Goal: Task Accomplishment & Management: Manage account settings

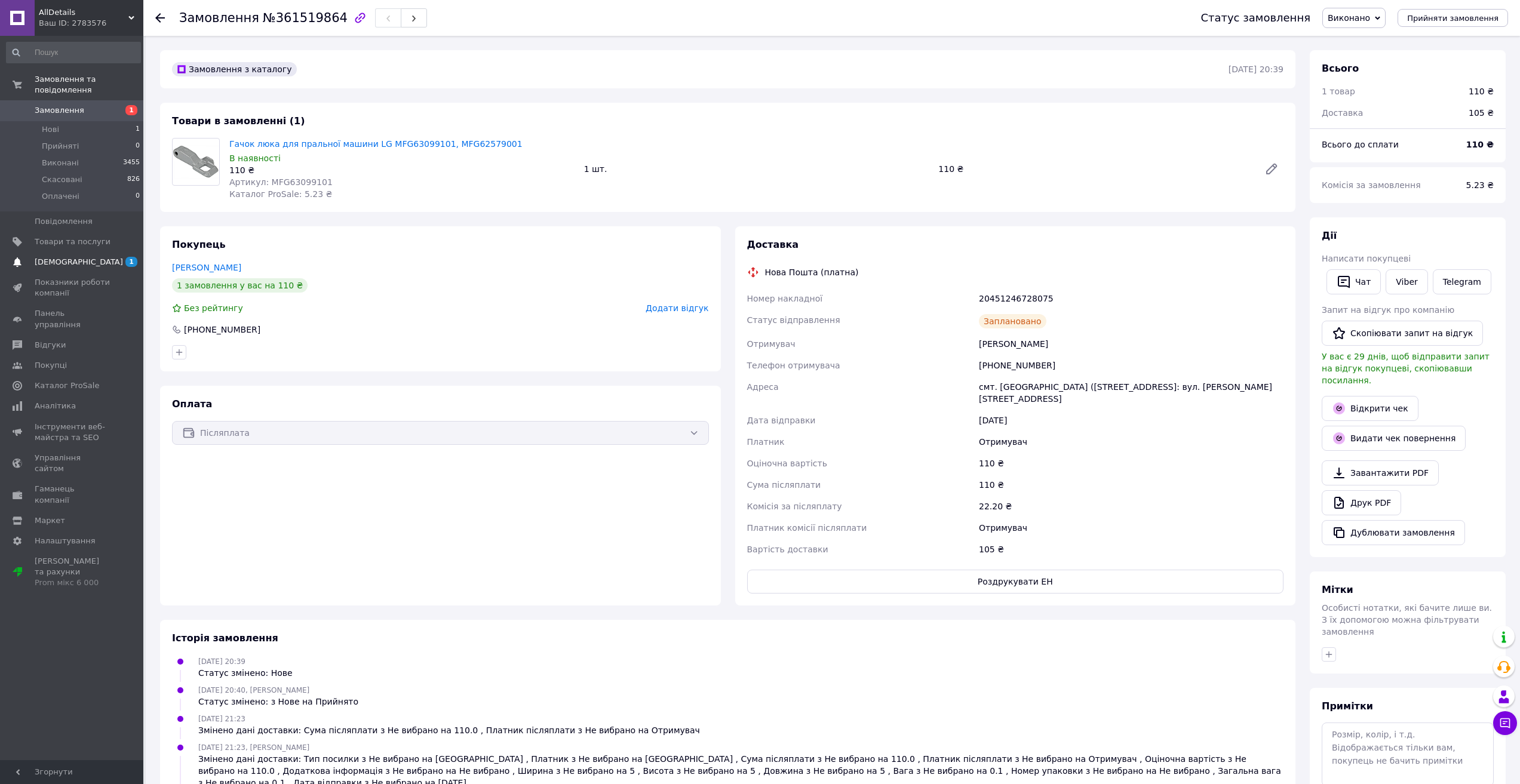
click at [53, 257] on span "[DEMOGRAPHIC_DATA]" at bounding box center [78, 262] width 89 height 10
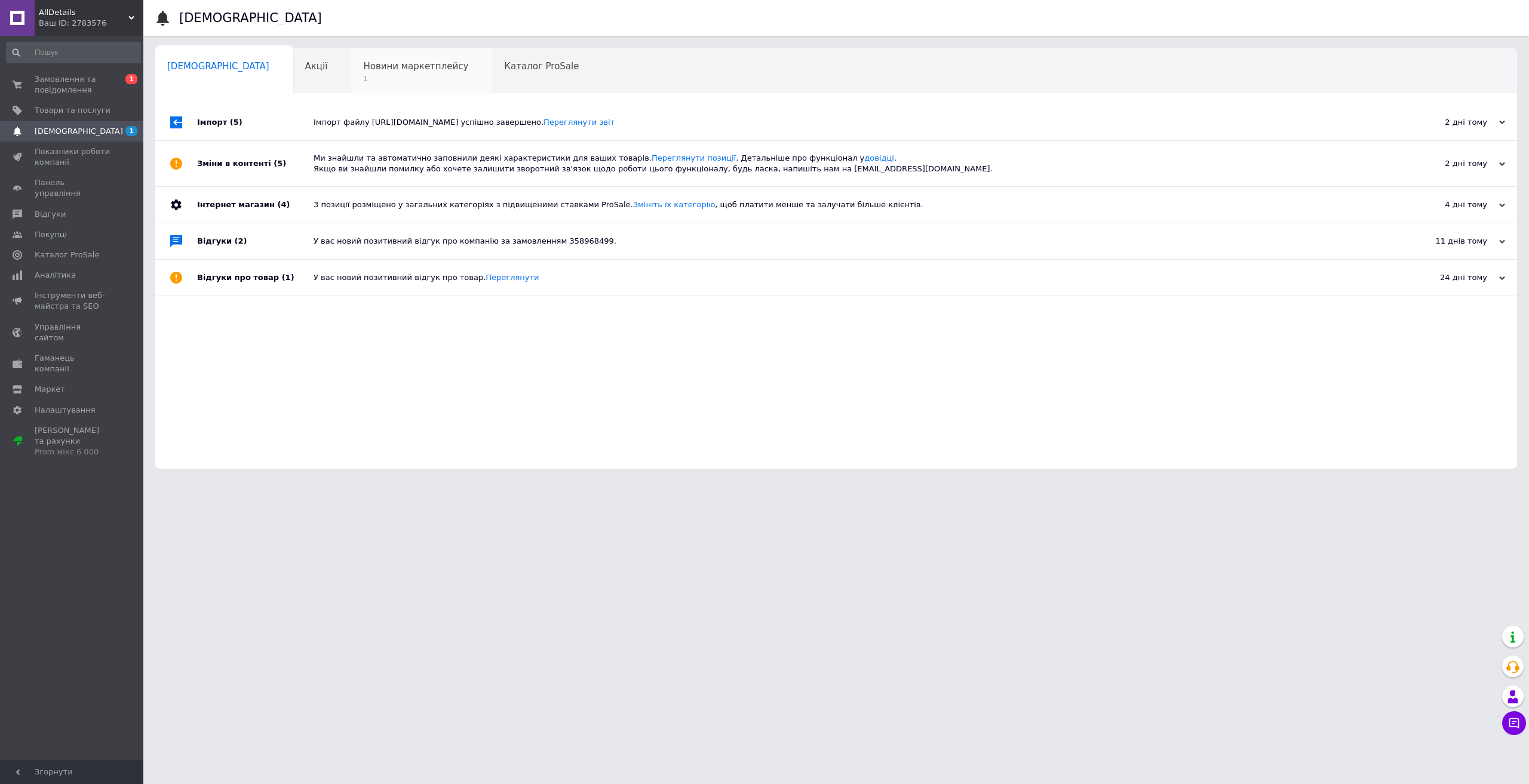
click at [363, 69] on span "Новини маркетплейсу" at bounding box center [416, 65] width 105 height 10
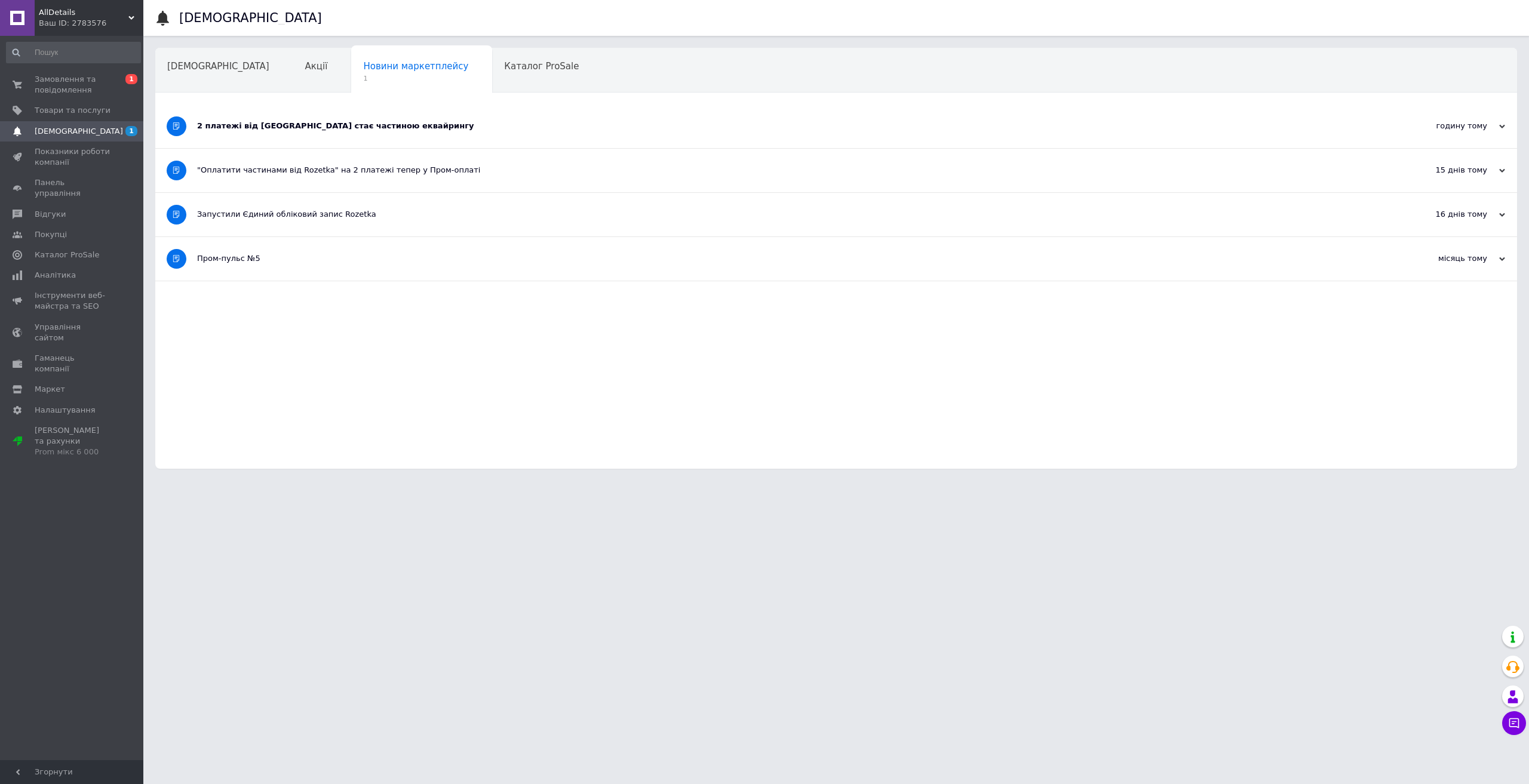
click at [314, 130] on div "2 платежі від [GEOGRAPHIC_DATA] стає частиною еквайрингу" at bounding box center [792, 125] width 1189 height 10
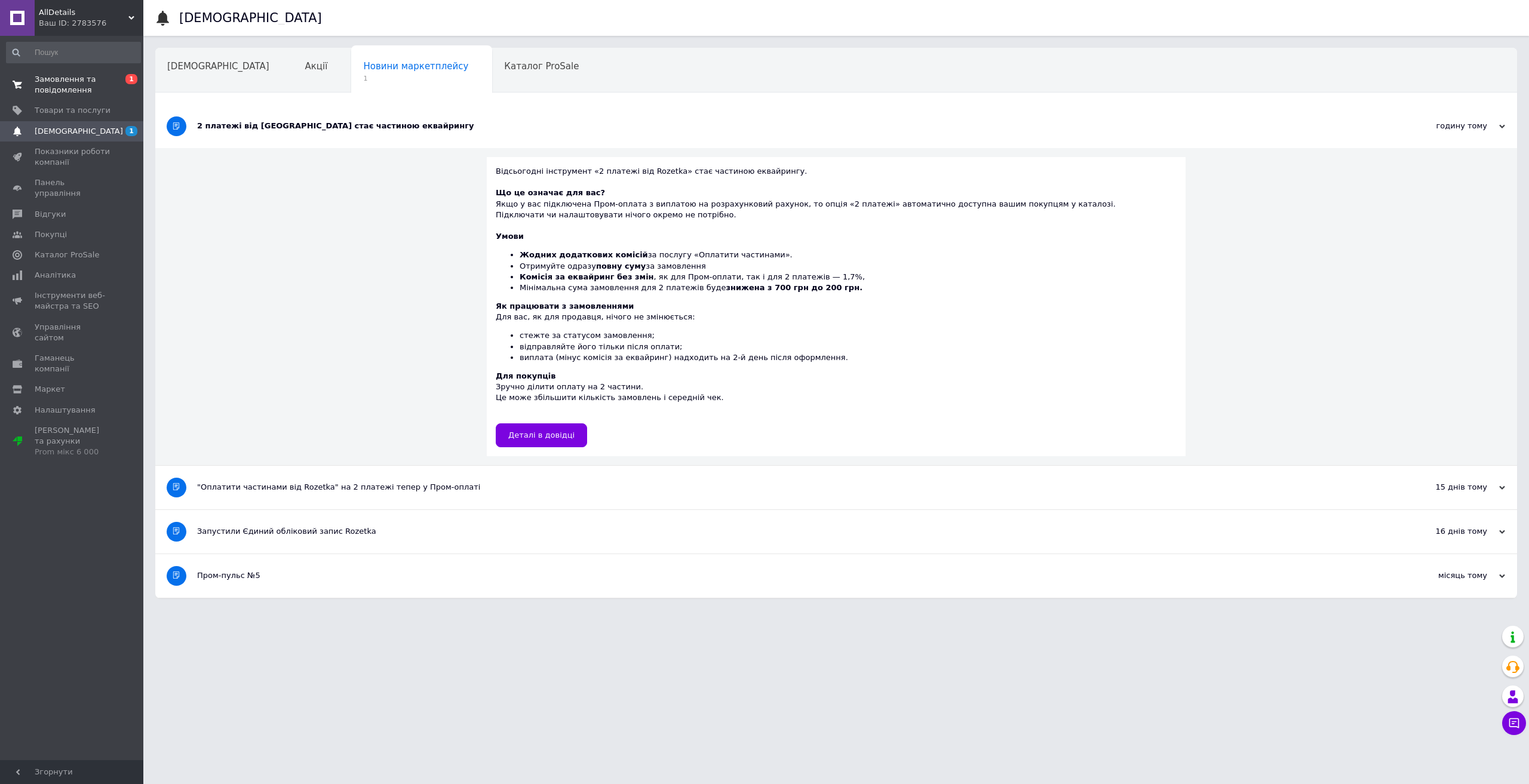
click at [66, 85] on span "Замовлення та повідомлення" at bounding box center [72, 85] width 76 height 22
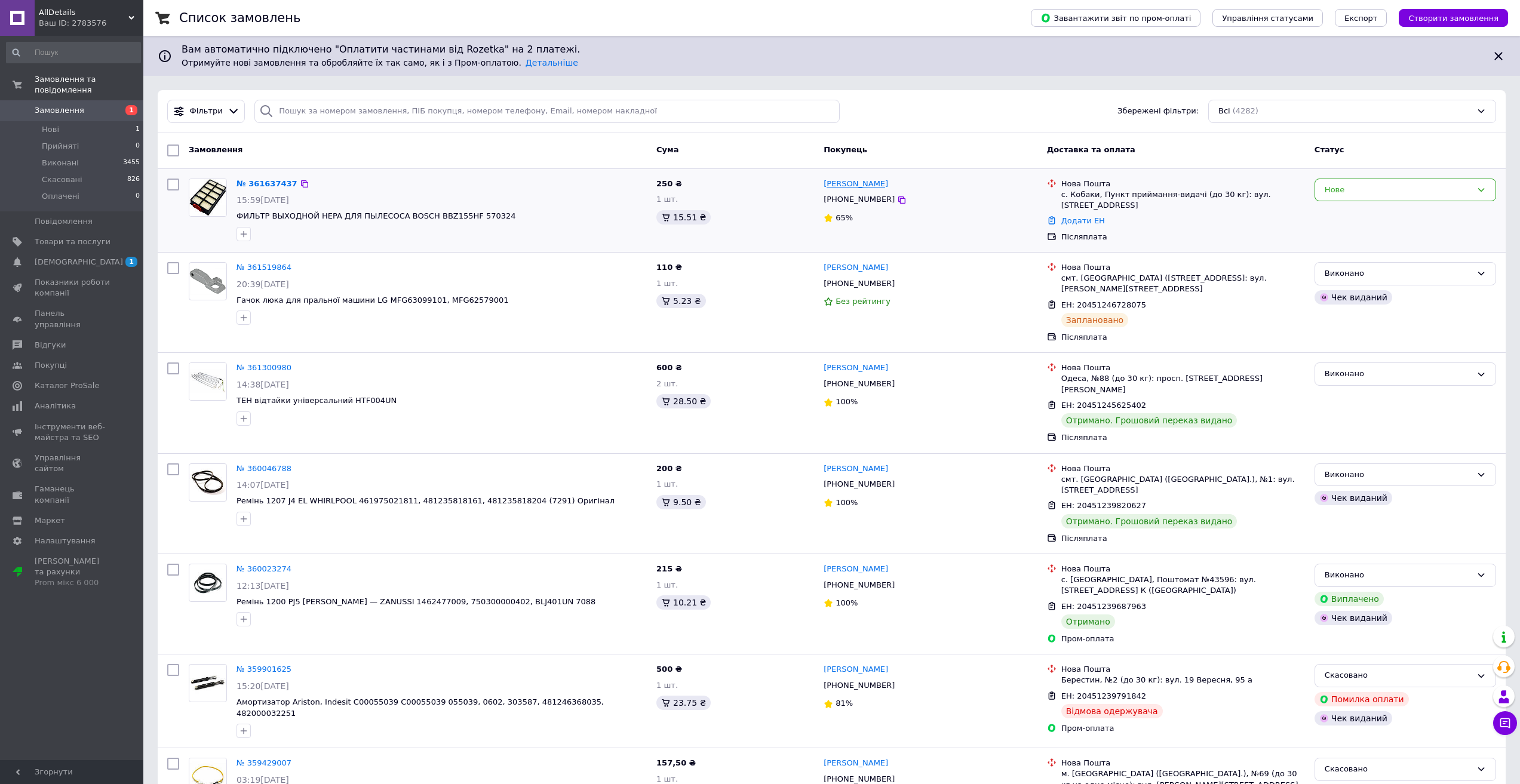
click at [871, 189] on link "[PERSON_NAME]" at bounding box center [855, 184] width 65 height 11
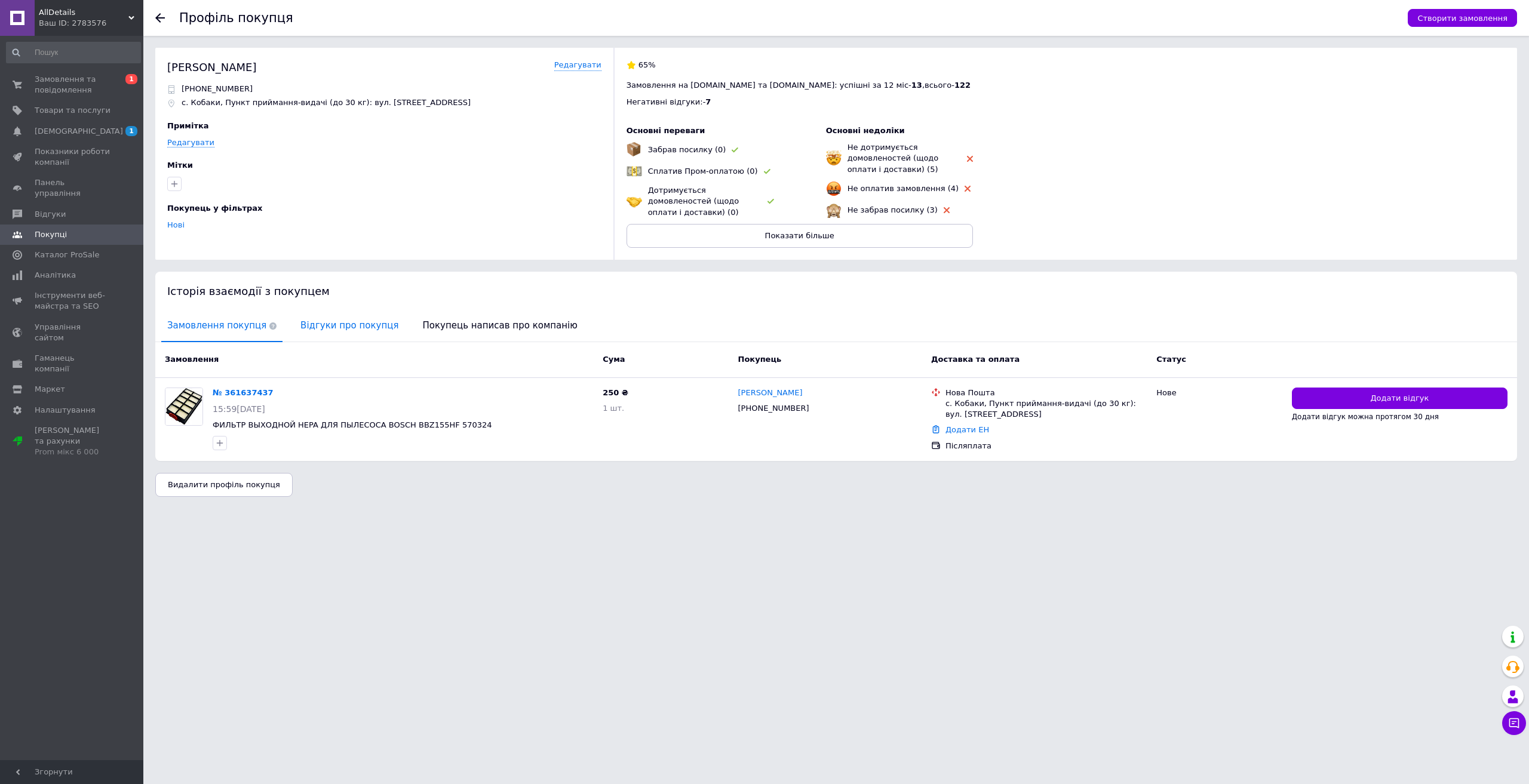
click at [332, 326] on span "Відгуки про покупця" at bounding box center [350, 325] width 110 height 30
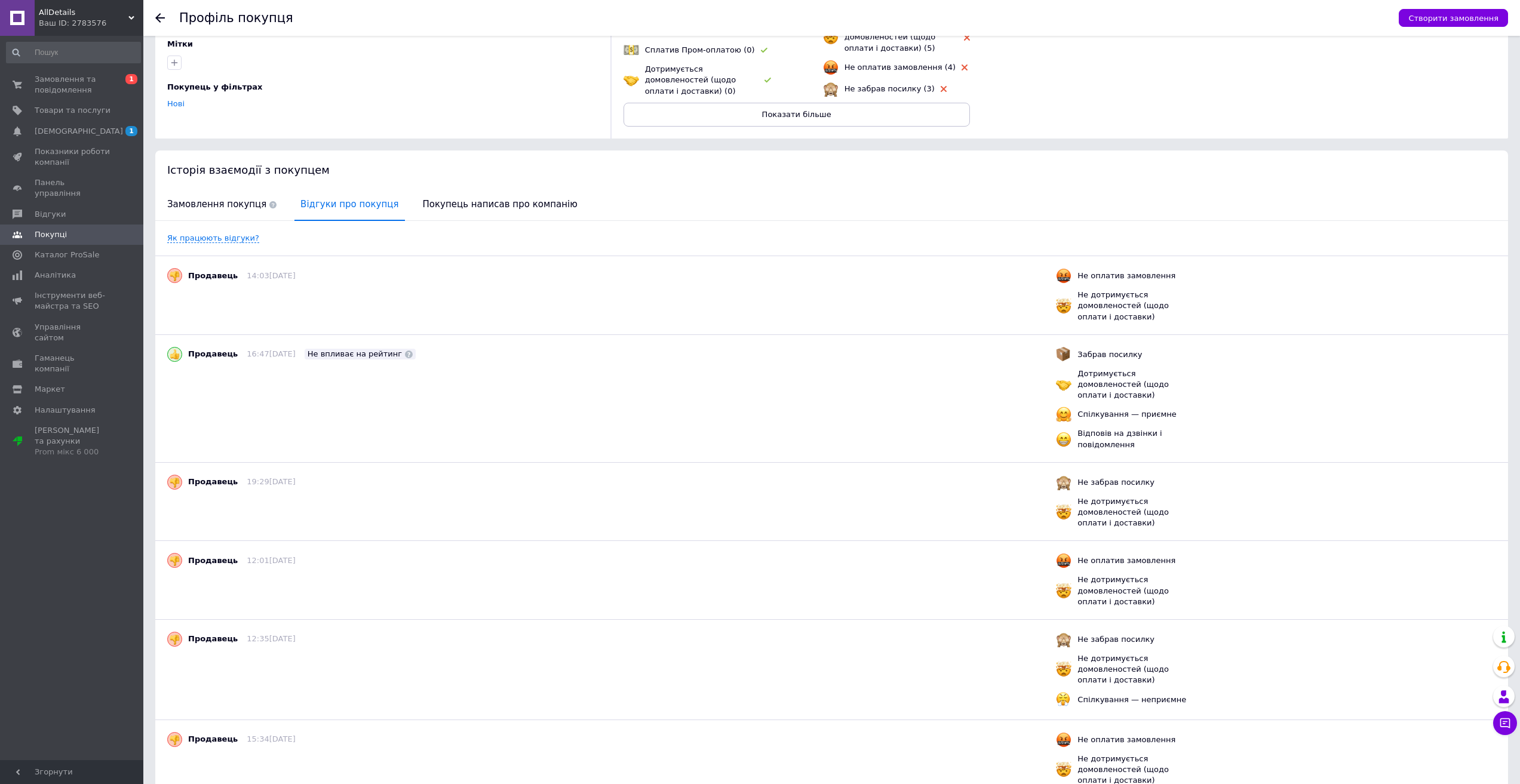
scroll to position [120, 0]
click at [61, 86] on span "Замовлення та повідомлення" at bounding box center [72, 85] width 76 height 22
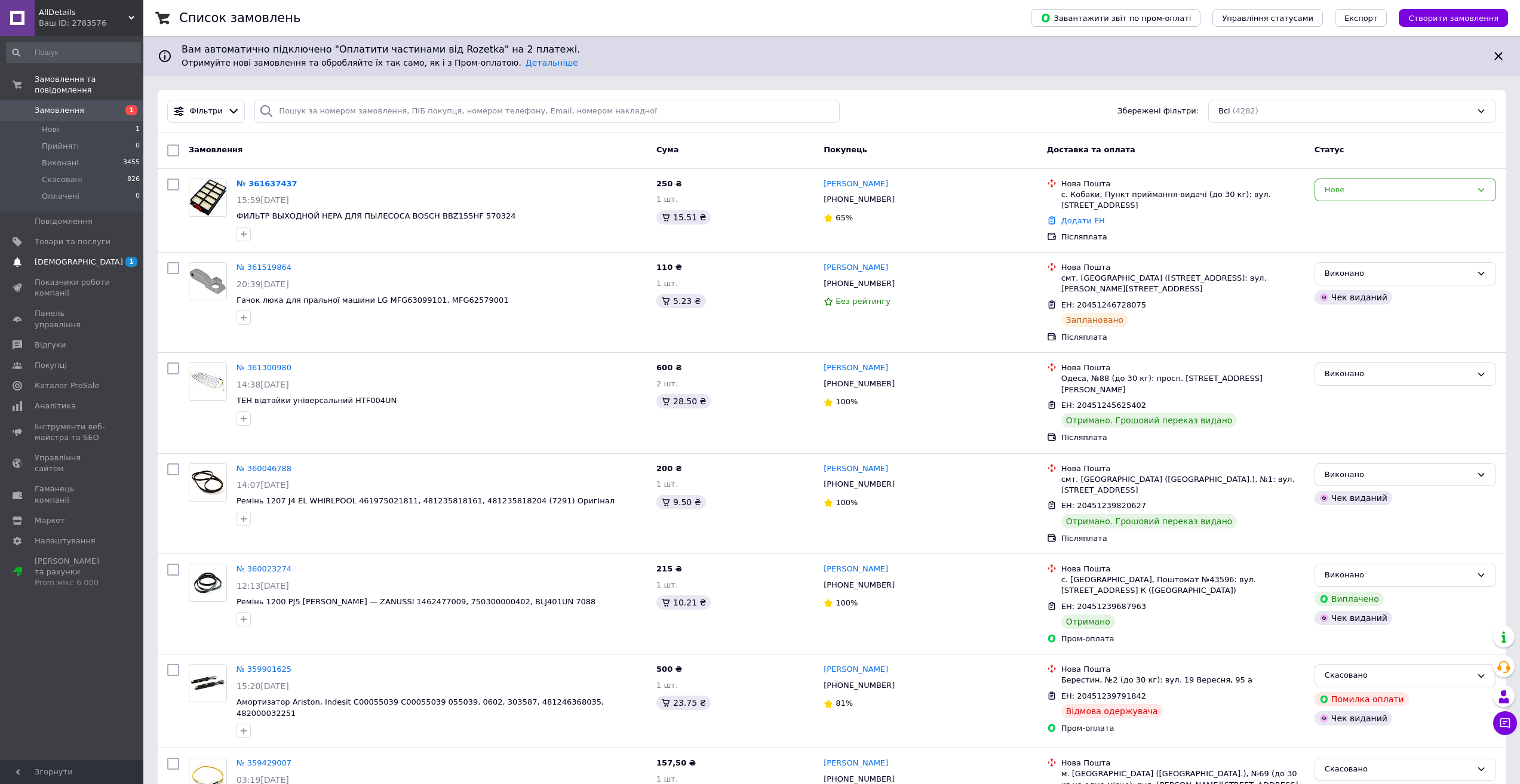
click at [74, 257] on span "[DEMOGRAPHIC_DATA]" at bounding box center [78, 262] width 89 height 10
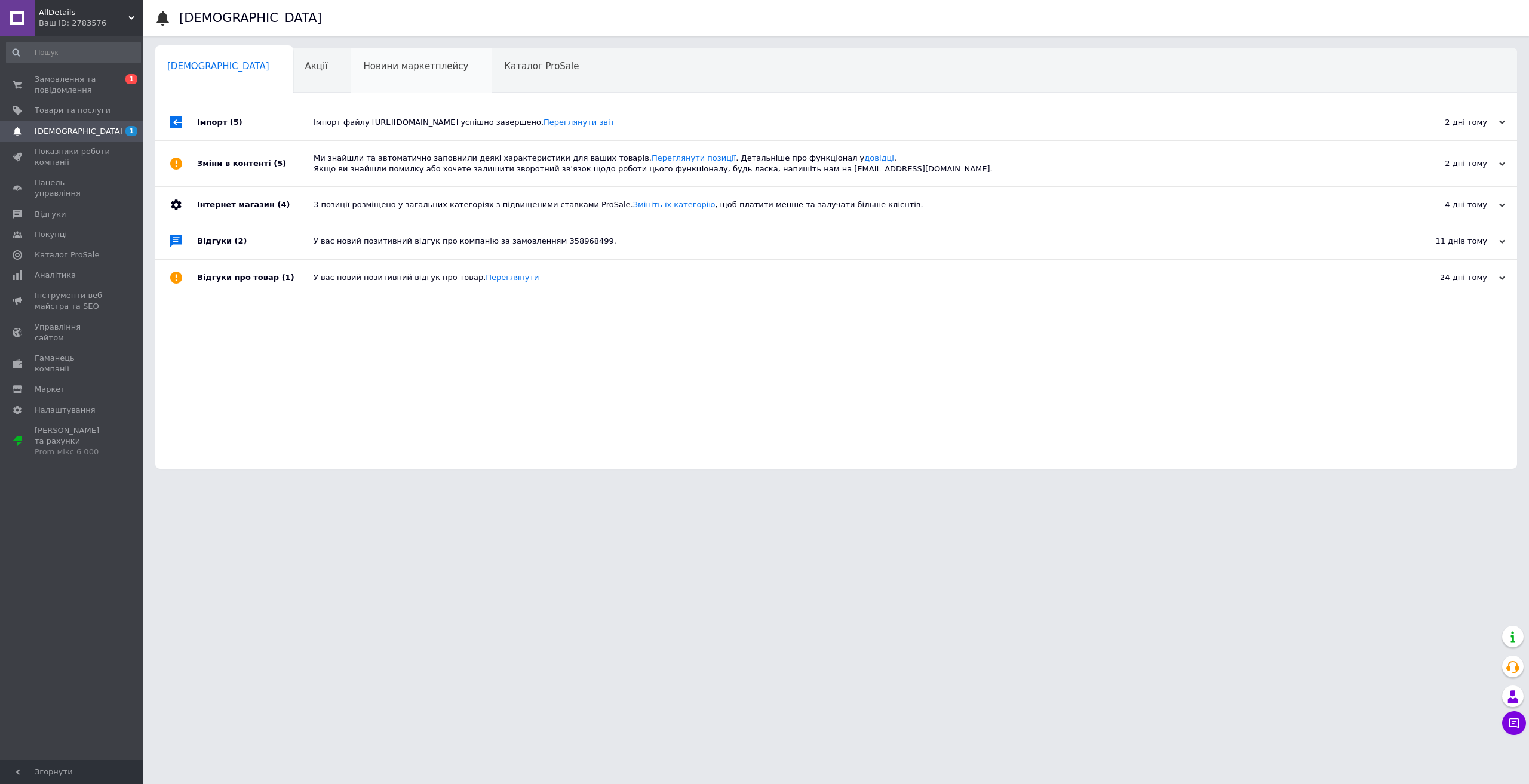
click at [351, 75] on div "Новини маркетплейсу 0" at bounding box center [421, 71] width 141 height 45
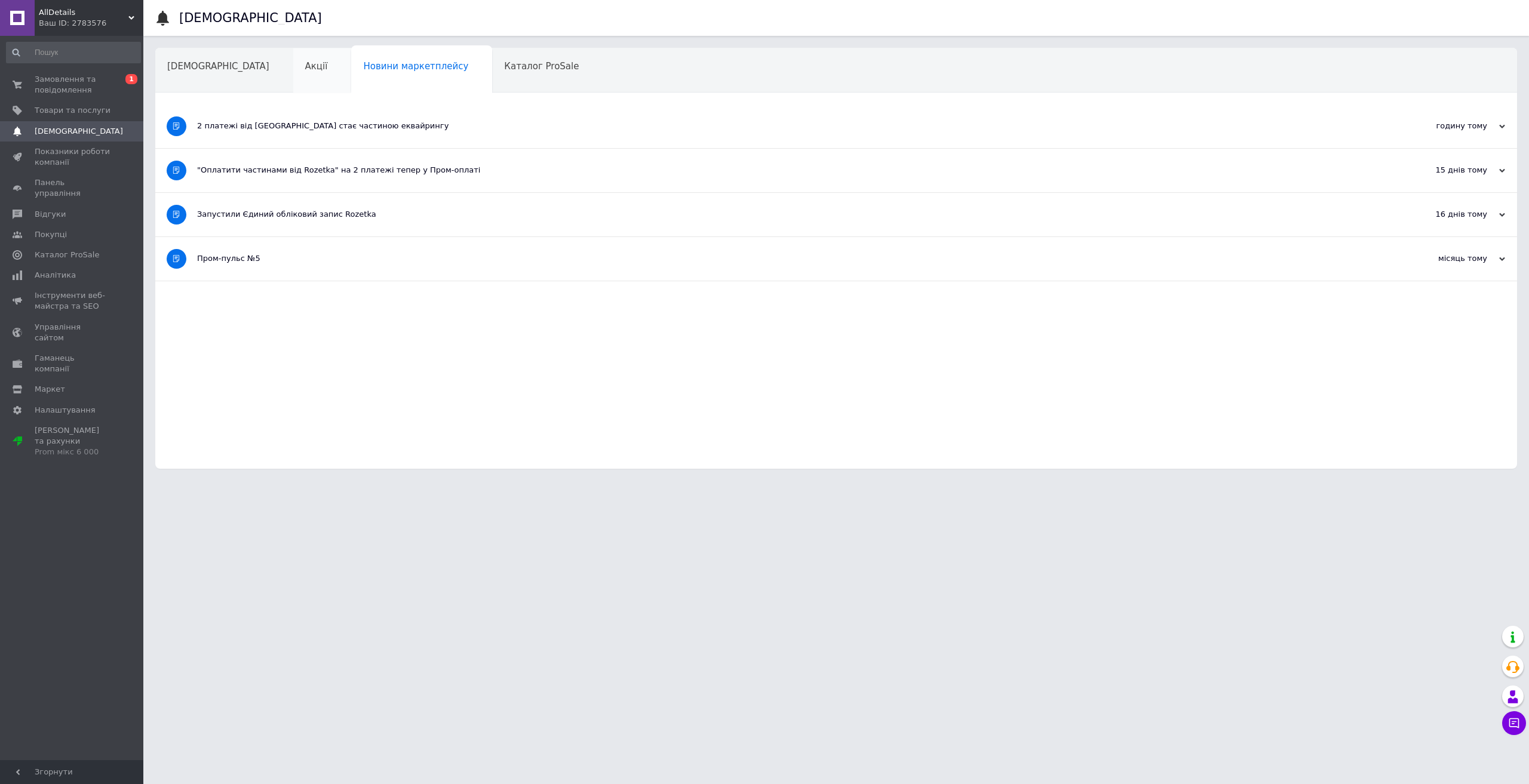
click at [294, 65] on div "Акції" at bounding box center [322, 71] width 58 height 45
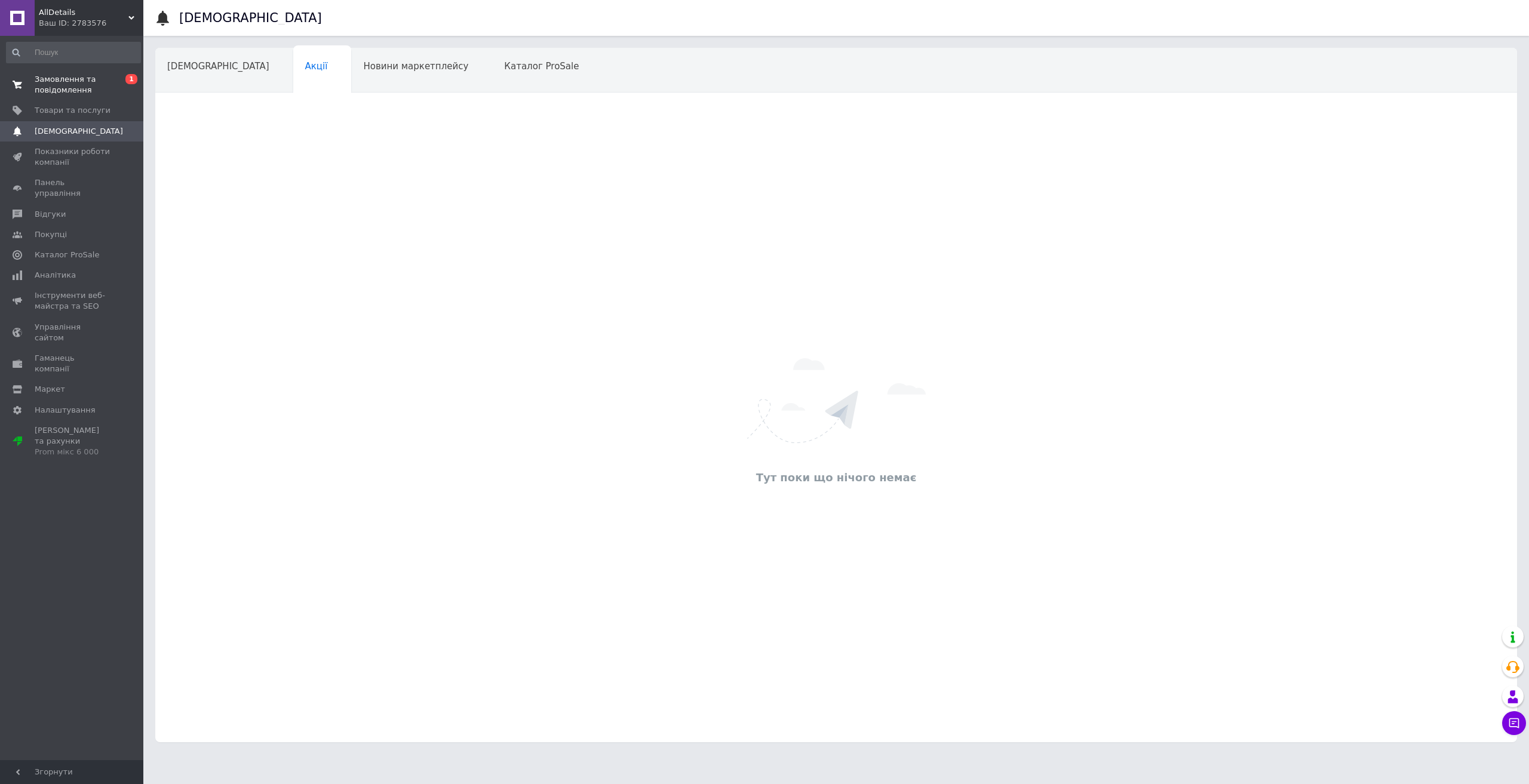
click at [59, 83] on span "Замовлення та повідомлення" at bounding box center [72, 85] width 76 height 22
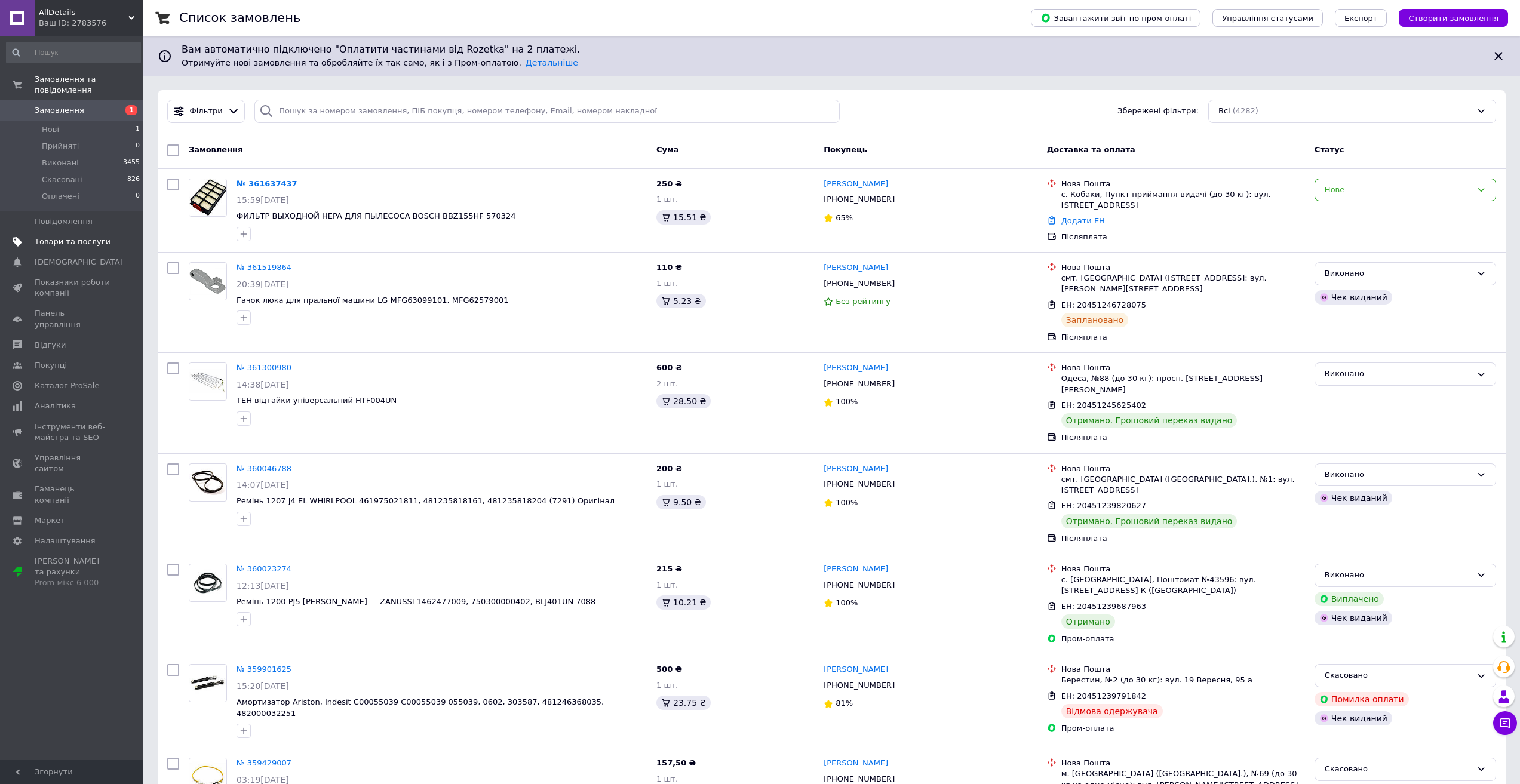
click at [41, 236] on span "Товари та послуги" at bounding box center [72, 241] width 76 height 10
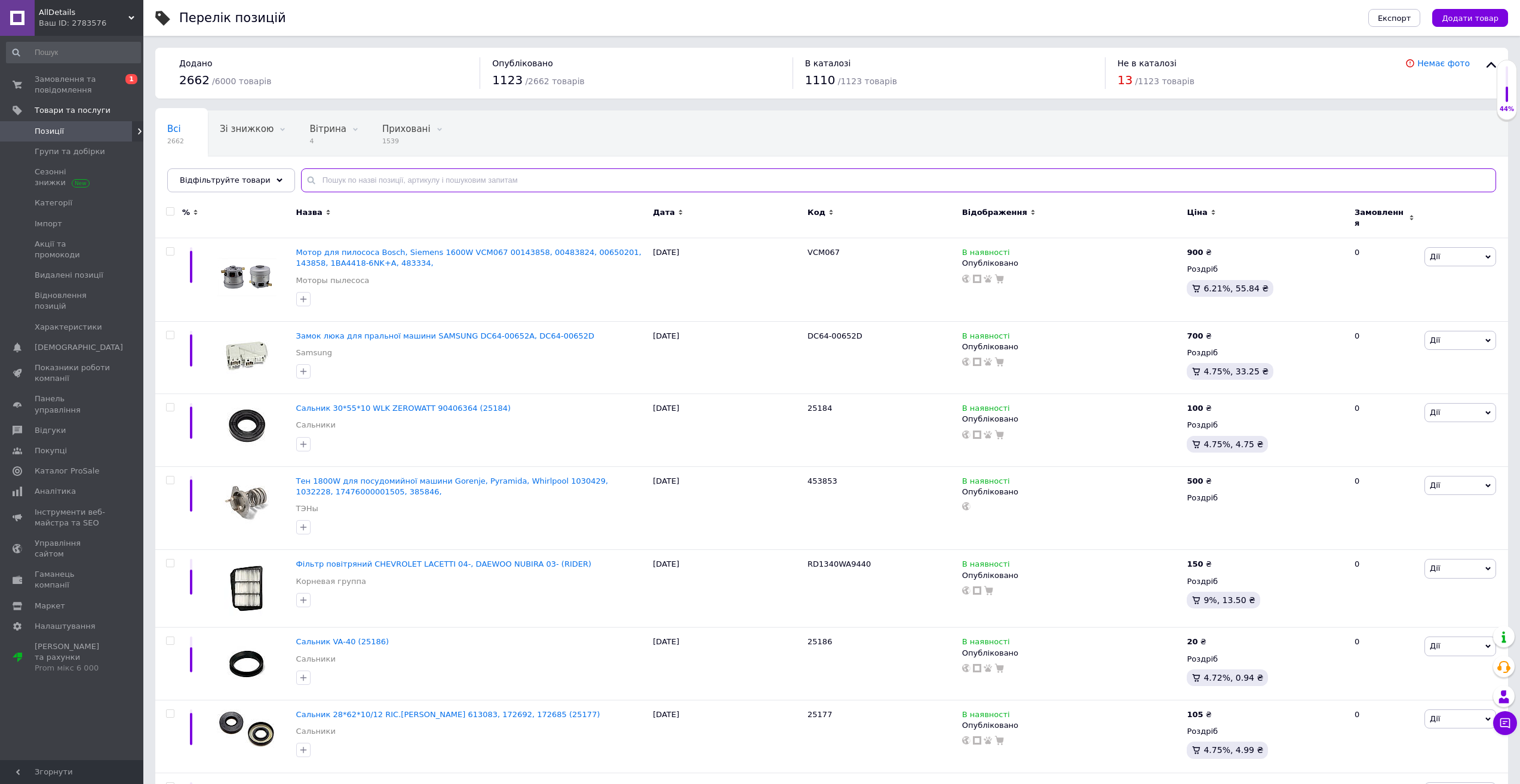
click at [370, 182] on input "text" at bounding box center [898, 180] width 1195 height 24
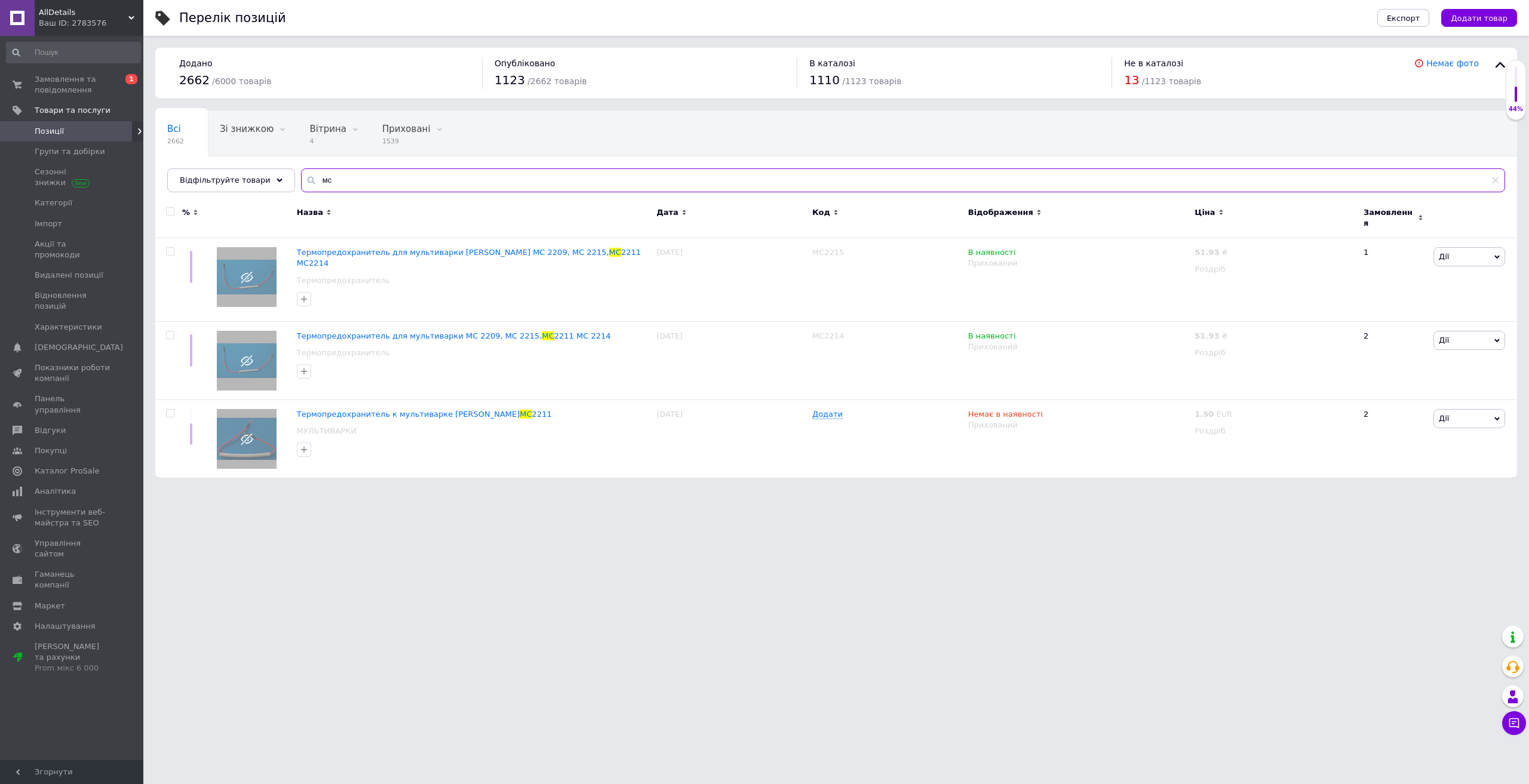
type input "м"
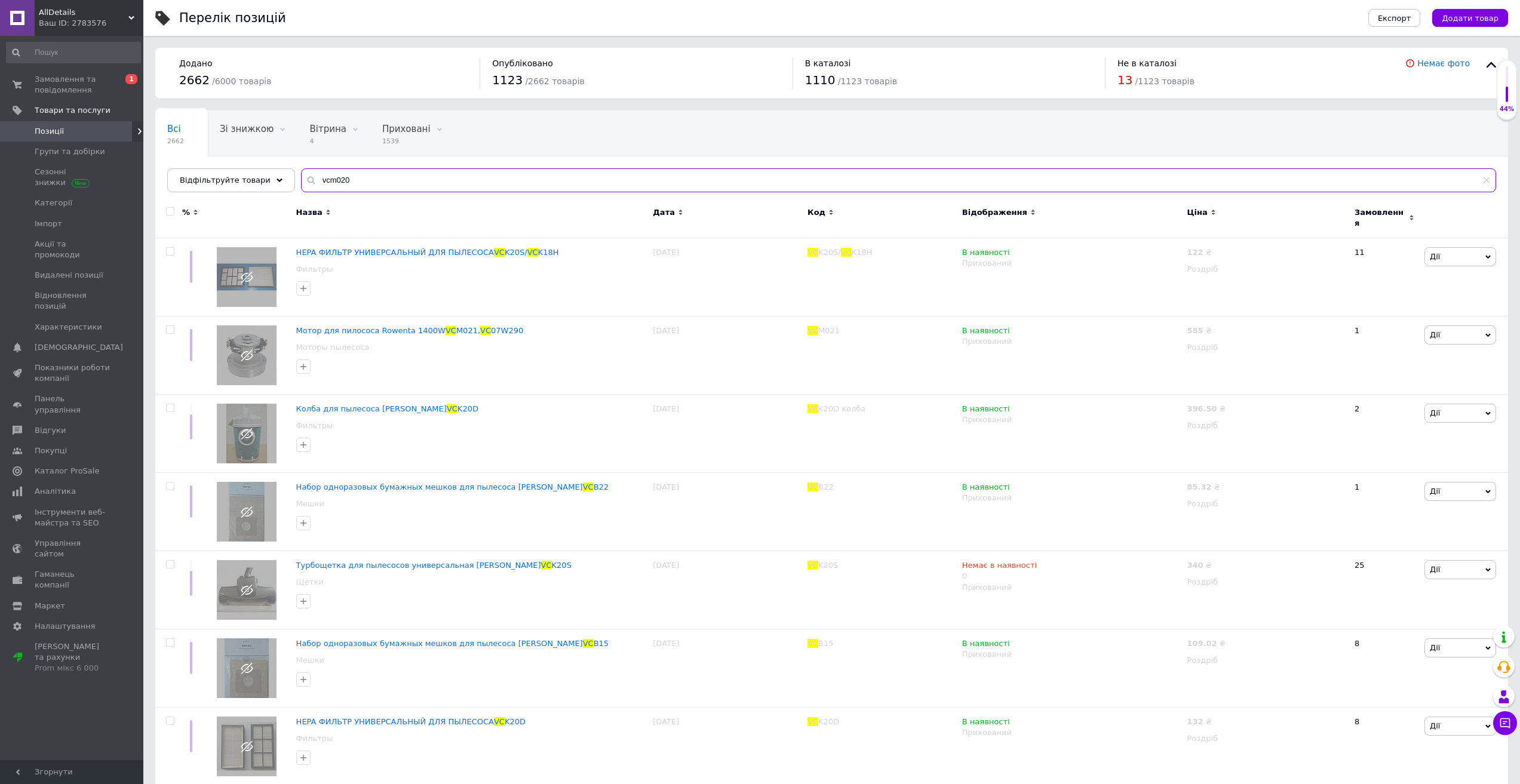
type input "vcm020"
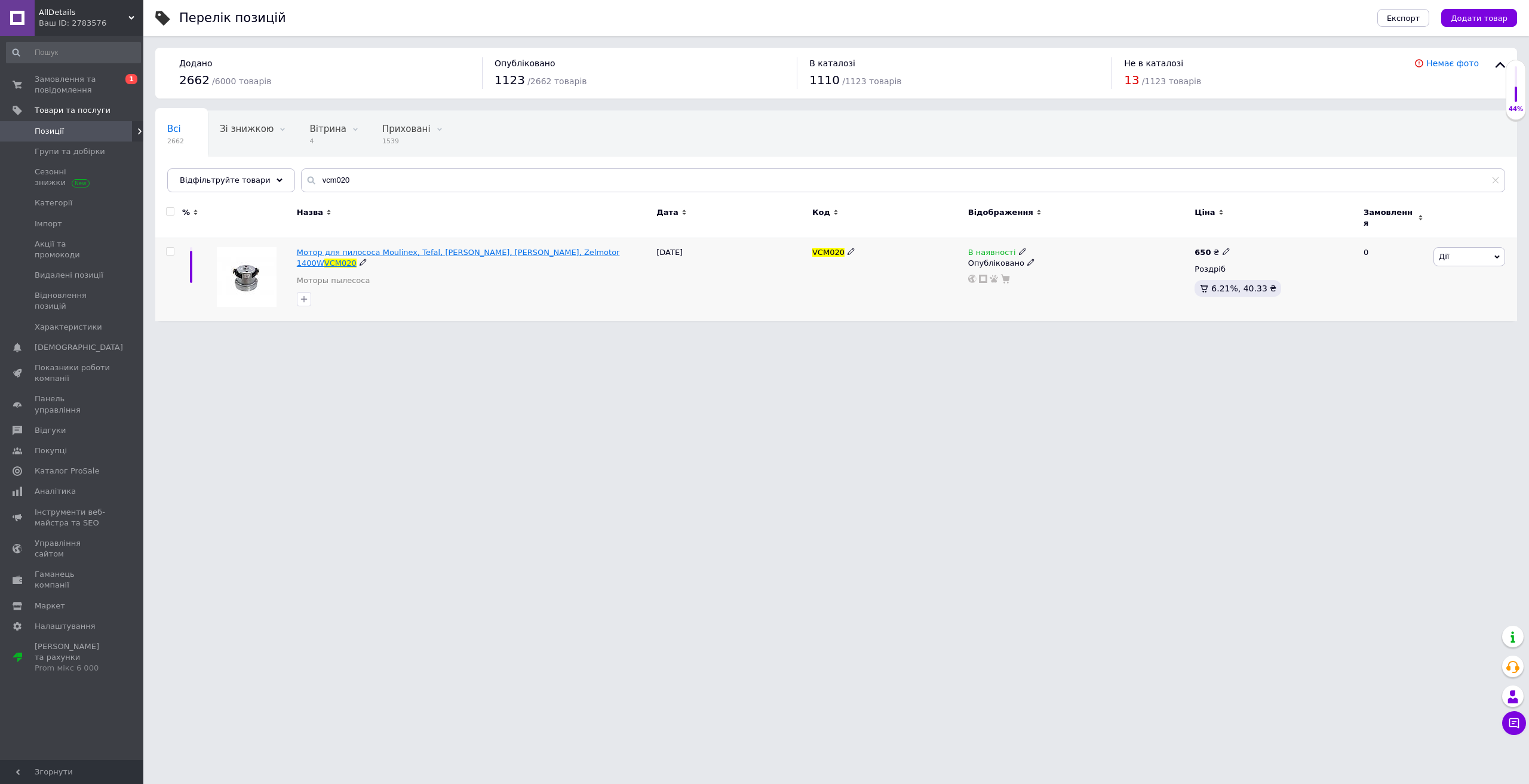
click at [528, 248] on span "Мотор для пилососа Moulinex, Tefal, [PERSON_NAME], [PERSON_NAME], Zelmotor 1400W" at bounding box center [458, 258] width 323 height 20
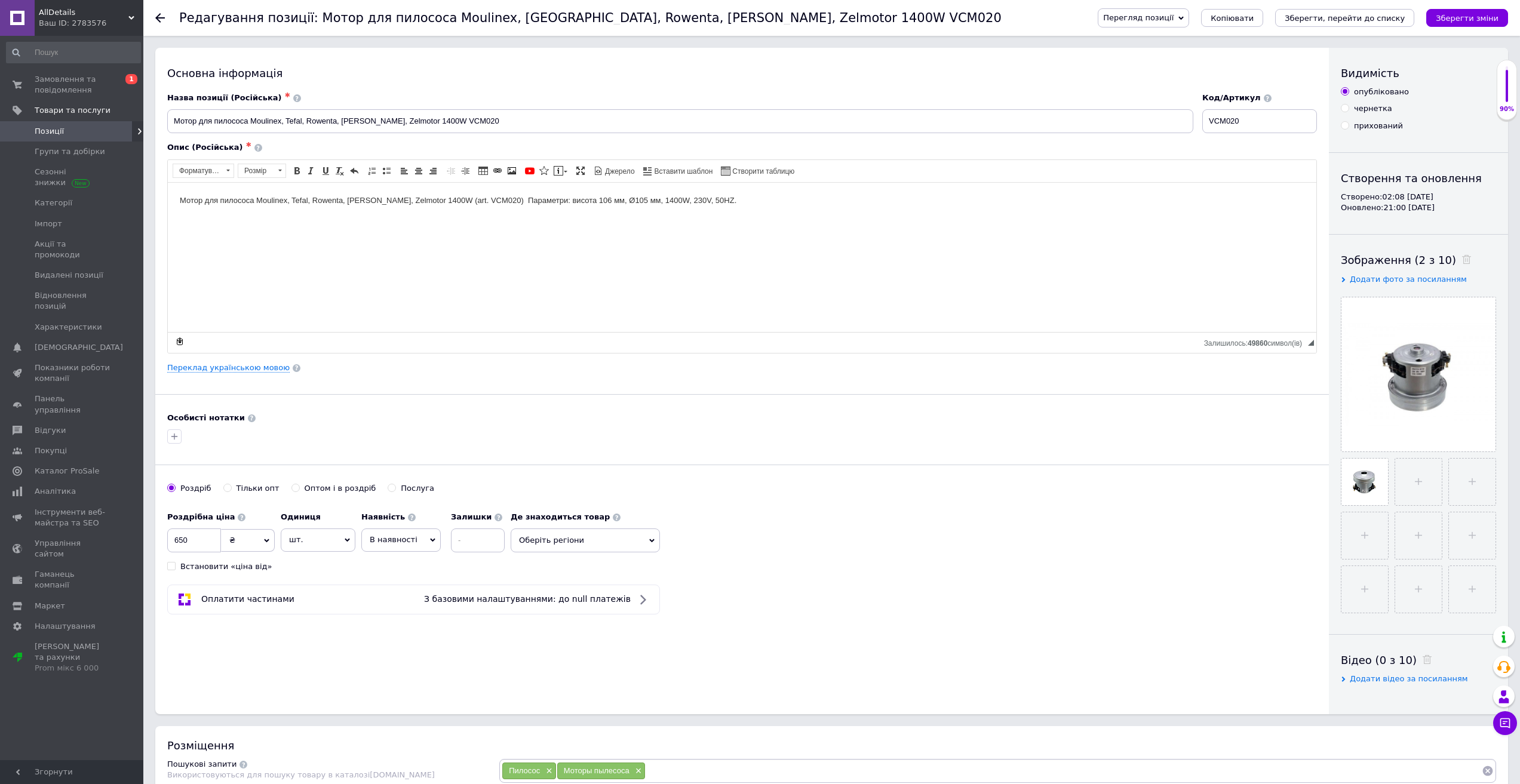
click at [1343, 125] on input "прихований" at bounding box center [1345, 125] width 8 height 8
radio input "true"
click at [1344, 20] on icon "Зберегти, перейти до списку" at bounding box center [1344, 18] width 120 height 9
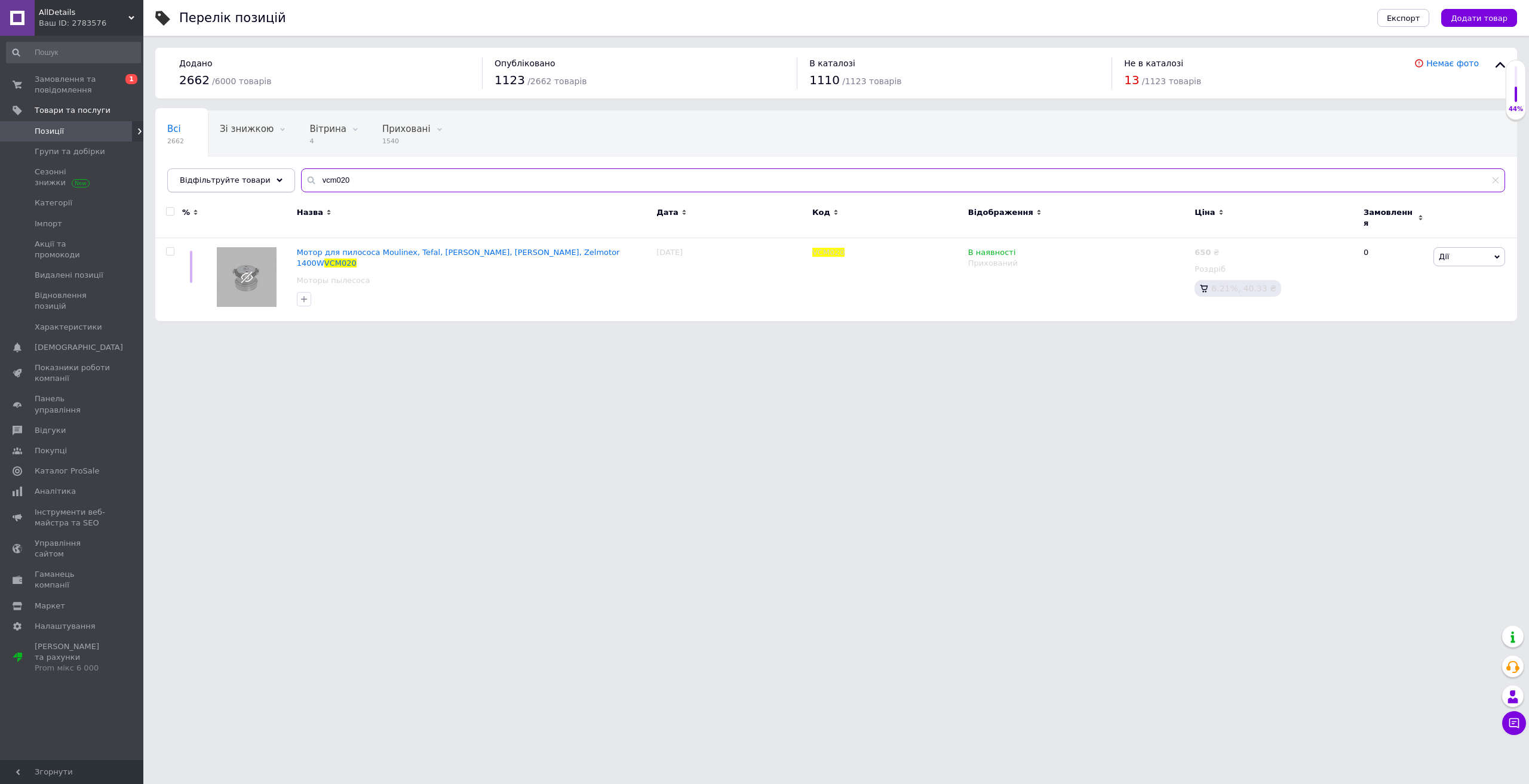
drag, startPoint x: 355, startPoint y: 178, endPoint x: 172, endPoint y: 167, distance: 183.3
click at [180, 175] on div "Відфільтруйте товари vcm020" at bounding box center [836, 180] width 1338 height 24
paste input "262727"
type input "262727"
click at [55, 89] on span "Замовлення та повідомлення" at bounding box center [72, 85] width 76 height 22
